Goal: Transaction & Acquisition: Purchase product/service

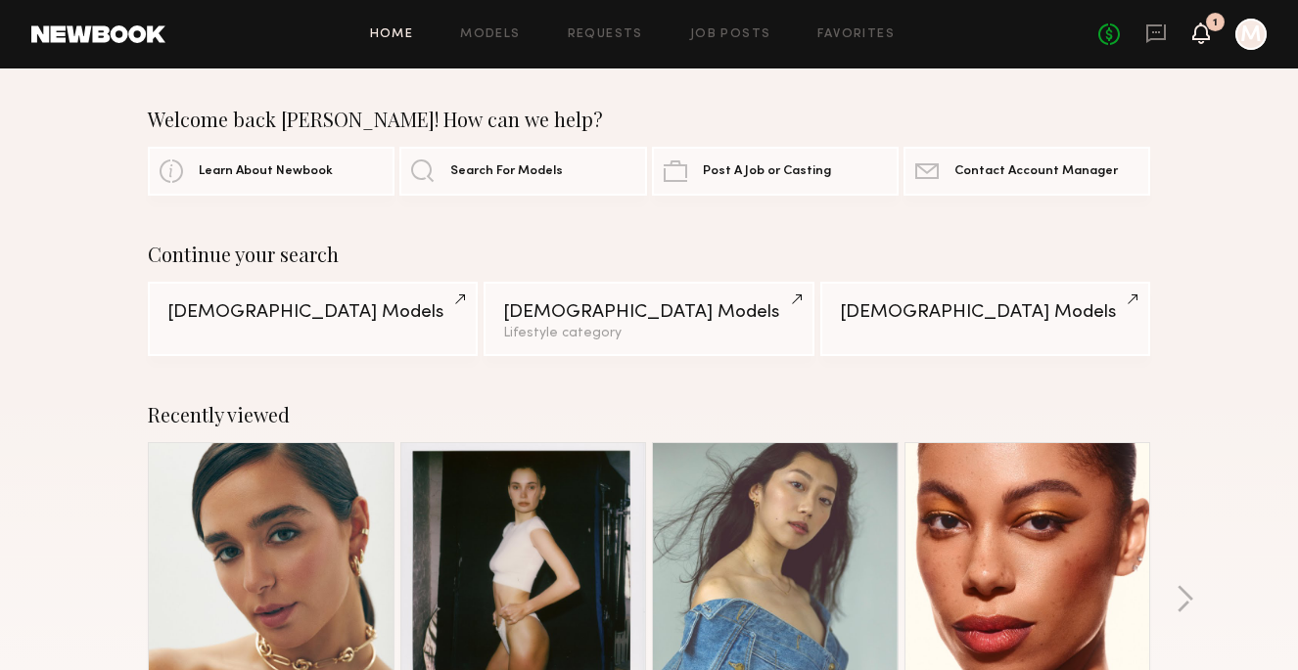
click at [1204, 31] on icon at bounding box center [1201, 32] width 16 height 14
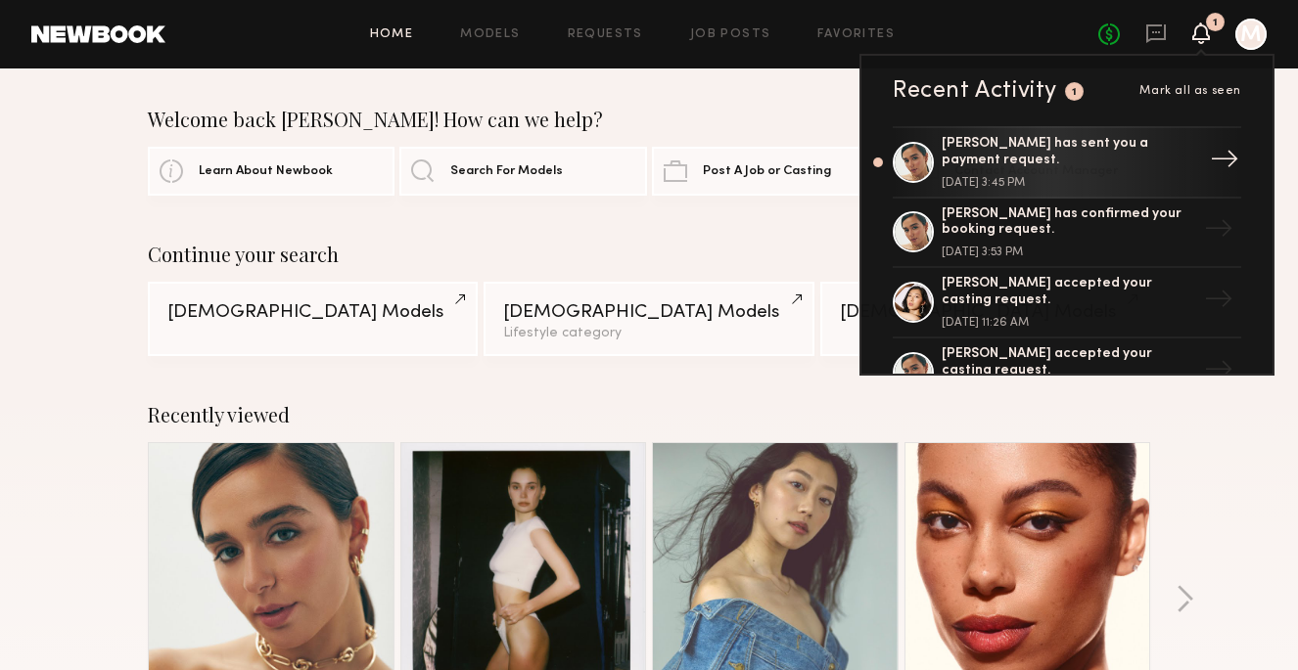
click at [1087, 155] on div "[PERSON_NAME] has sent you a payment request." at bounding box center [1068, 152] width 254 height 33
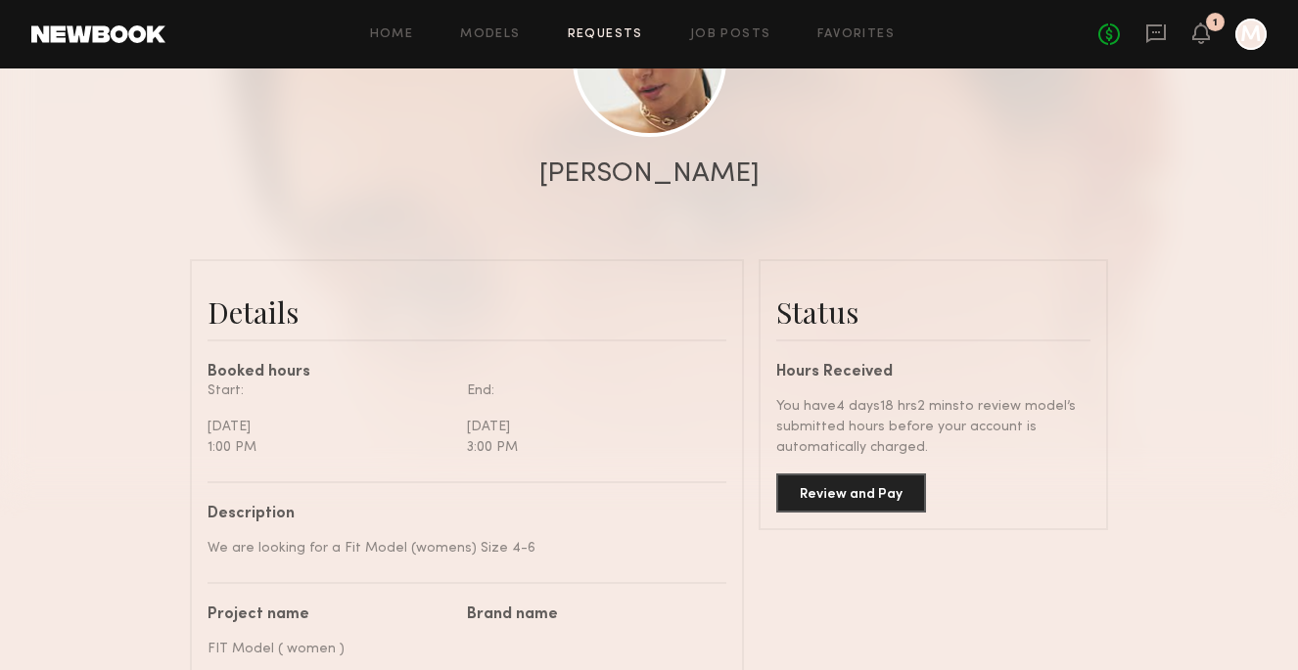
scroll to position [343, 0]
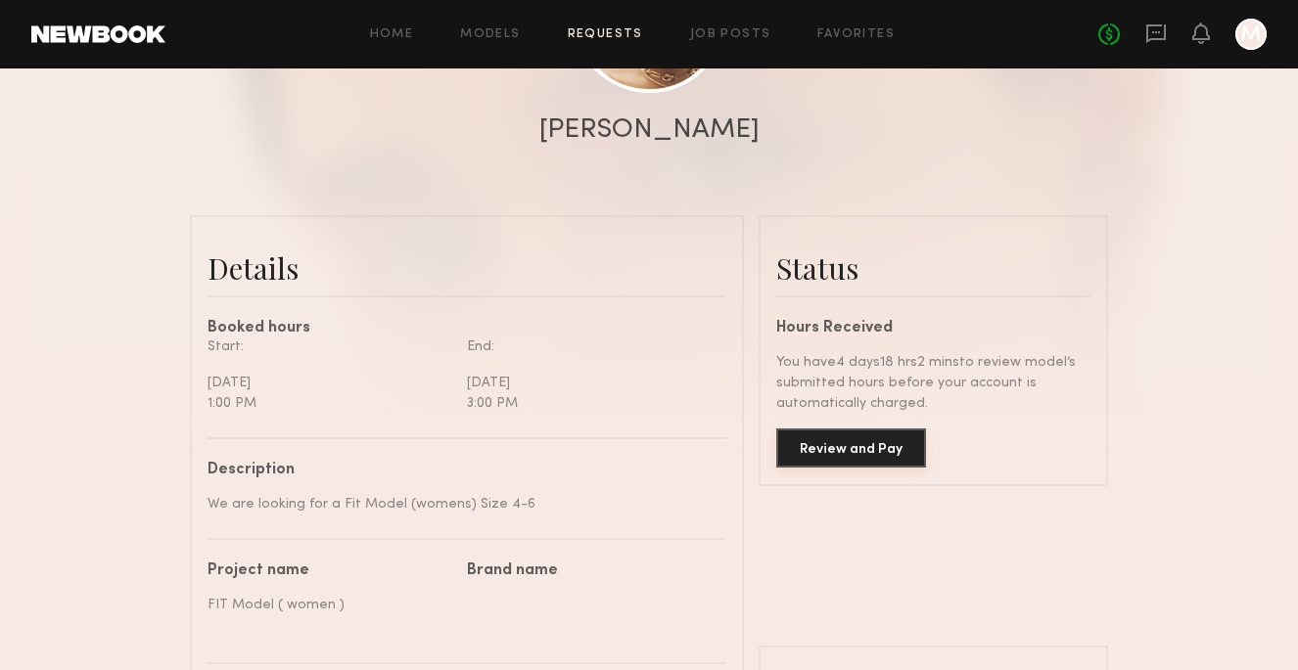
click at [878, 444] on button "Review and Pay" at bounding box center [851, 448] width 150 height 39
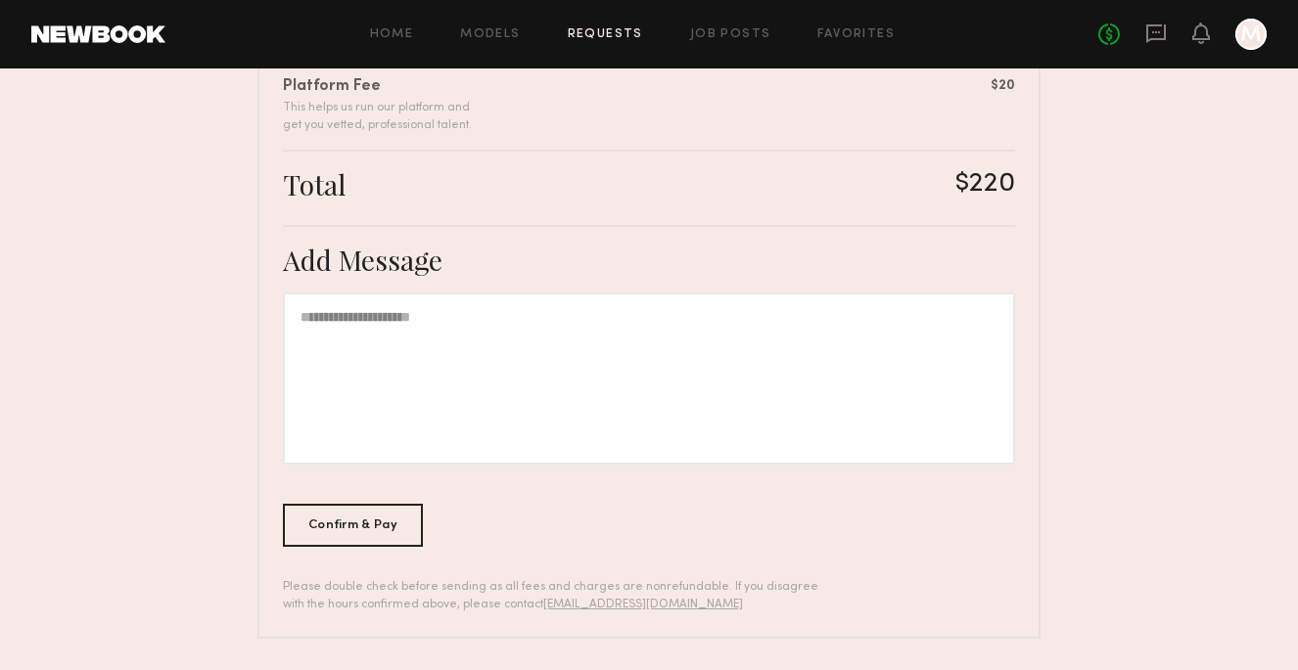
scroll to position [579, 0]
click at [390, 515] on div "Confirm & Pay" at bounding box center [353, 525] width 140 height 43
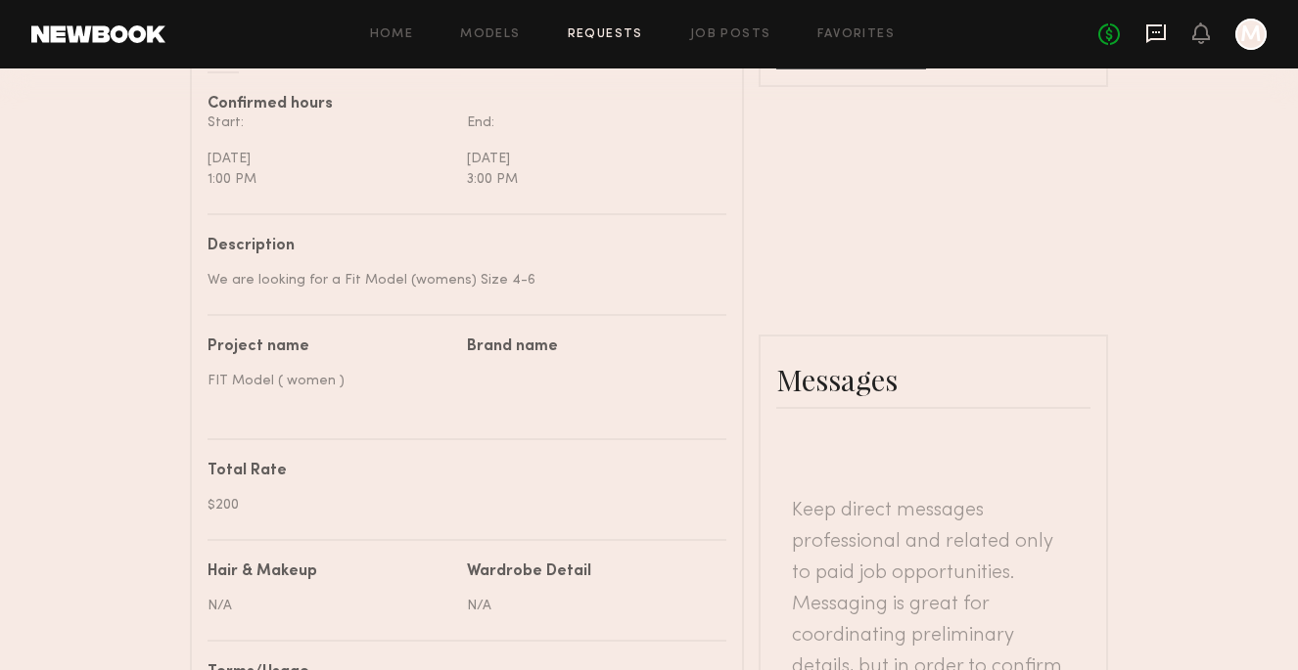
click at [1155, 37] on icon at bounding box center [1156, 33] width 20 height 19
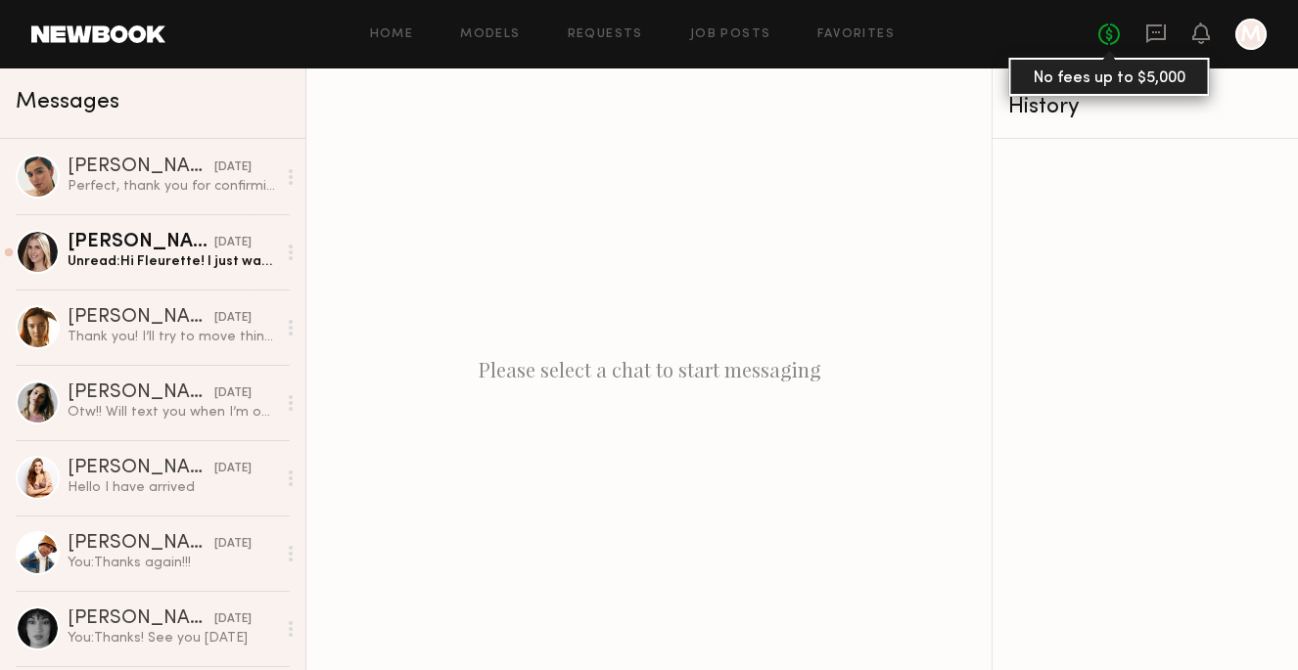
click at [1104, 34] on link "No fees up to $5,000" at bounding box center [1109, 34] width 22 height 22
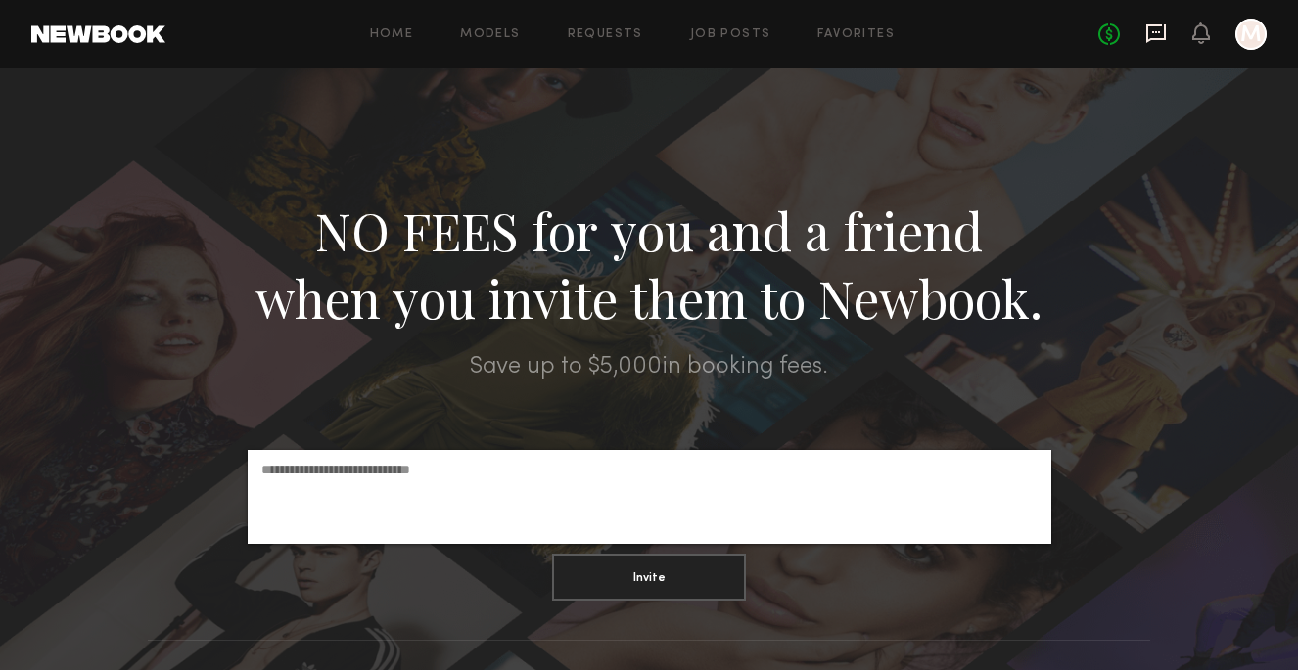
click at [1150, 37] on icon at bounding box center [1156, 34] width 22 height 22
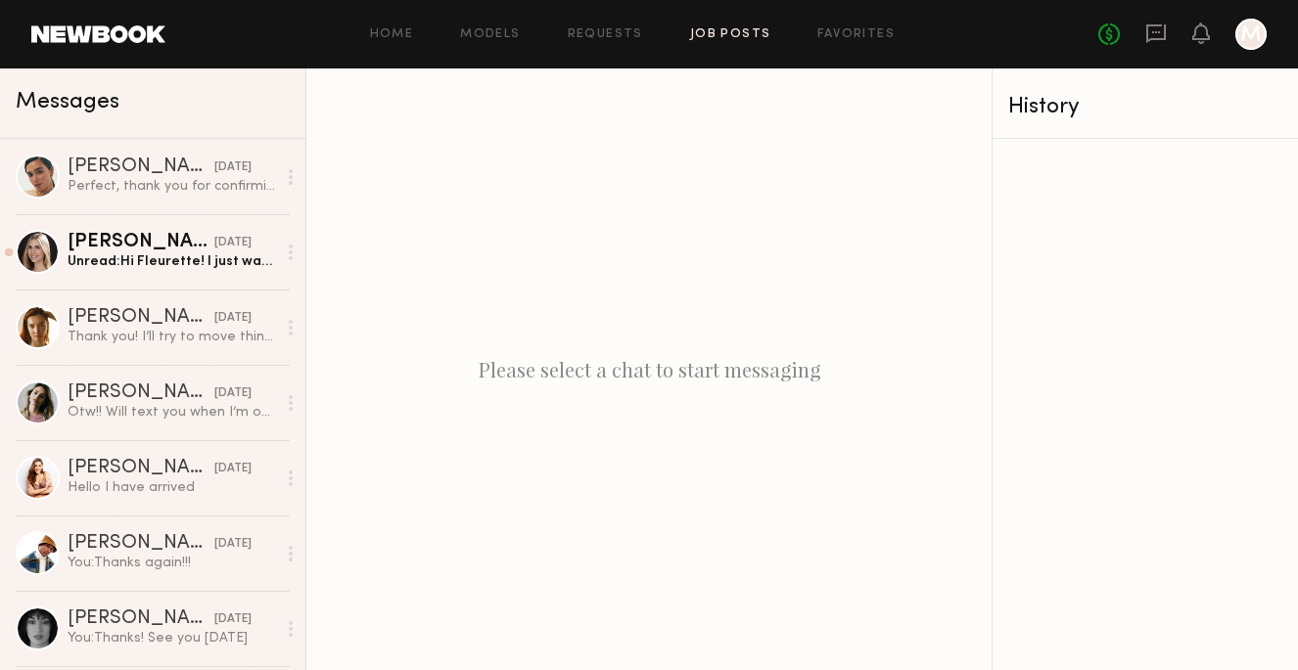
click at [750, 36] on link "Job Posts" at bounding box center [730, 34] width 81 height 13
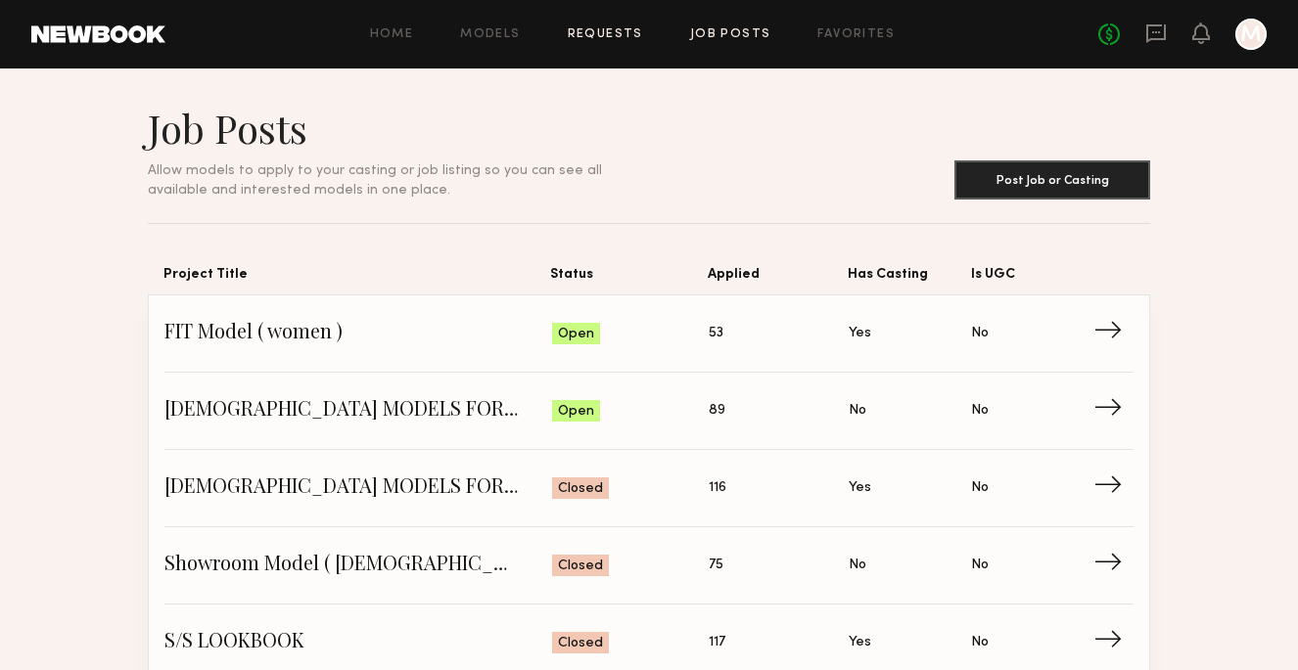
click at [613, 34] on link "Requests" at bounding box center [605, 34] width 75 height 13
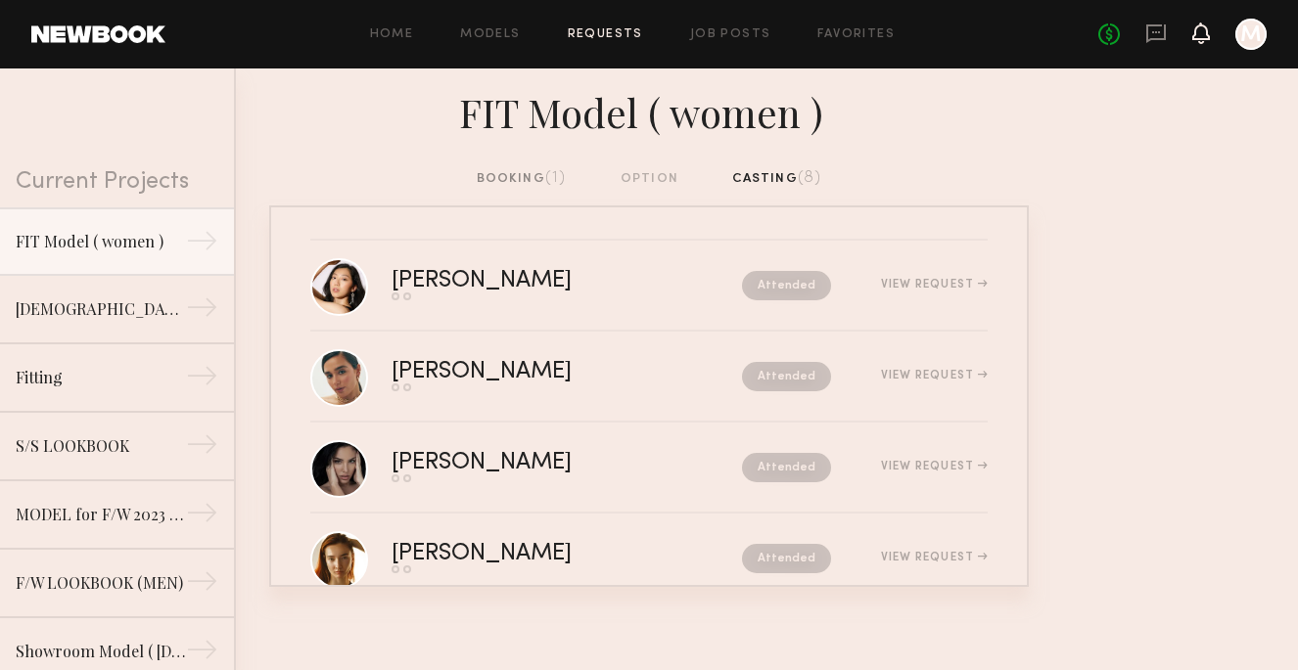
click at [1206, 37] on icon at bounding box center [1201, 32] width 16 height 14
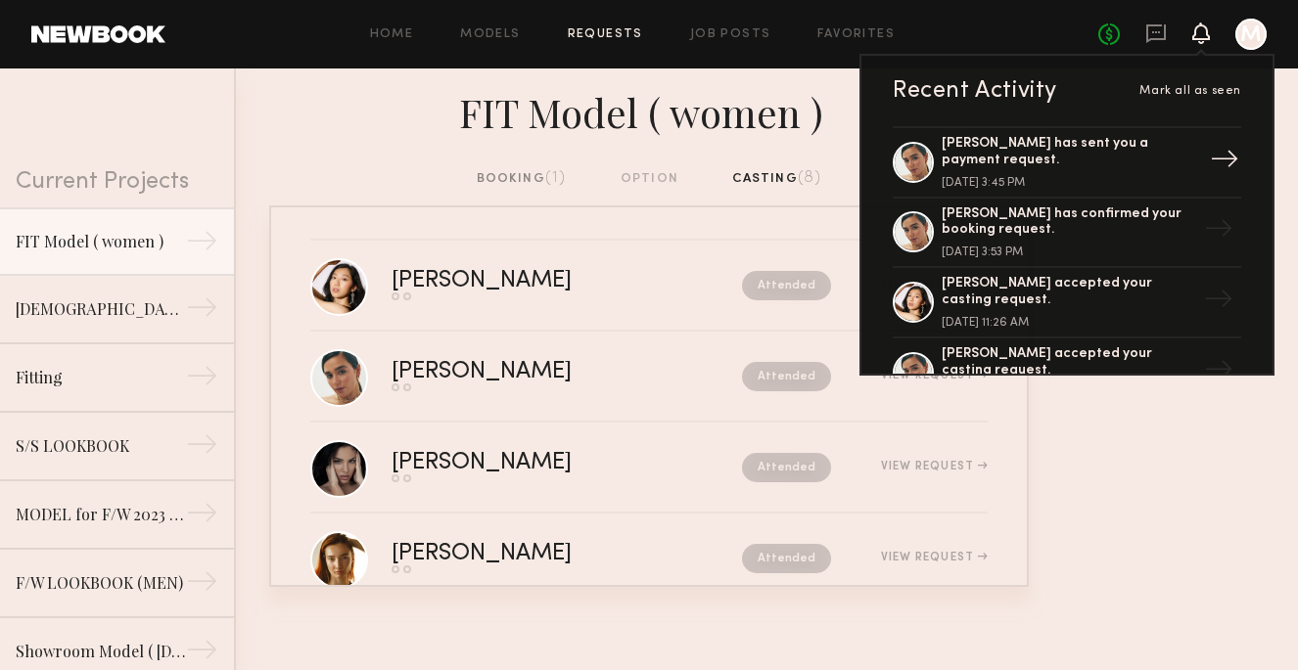
click at [1156, 144] on div "[PERSON_NAME] has sent you a payment request." at bounding box center [1068, 152] width 254 height 33
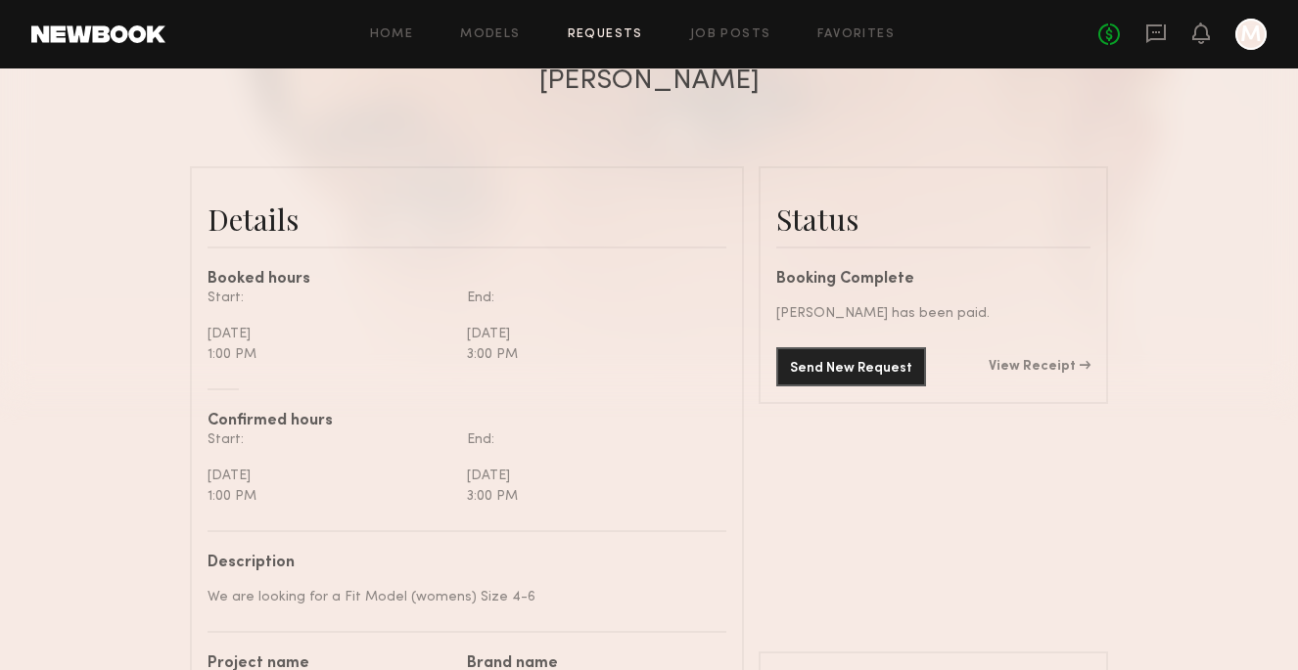
scroll to position [412, 0]
